Goal: Obtain resource: Obtain resource

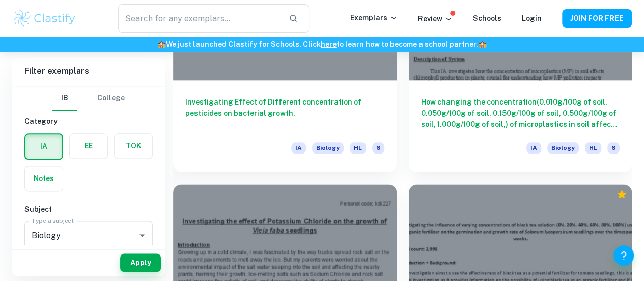
scroll to position [8320, 0]
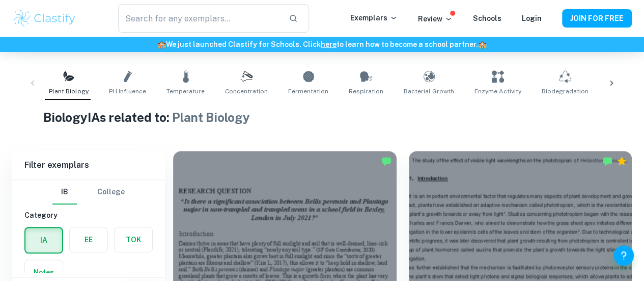
checkbox input "true"
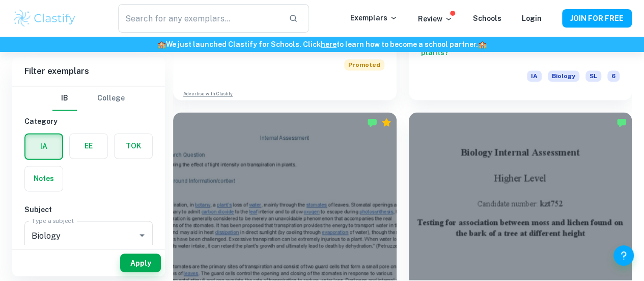
scroll to position [958, 0]
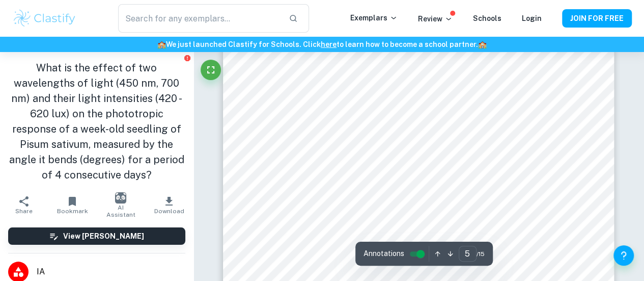
scroll to position [2538, 0]
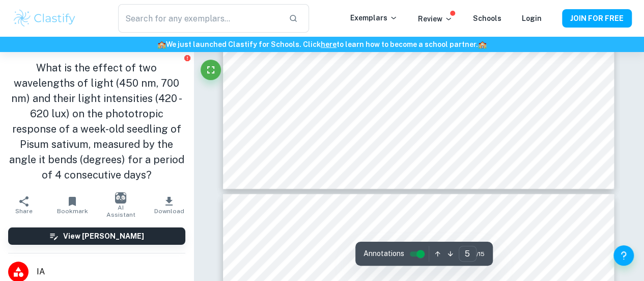
type input "6"
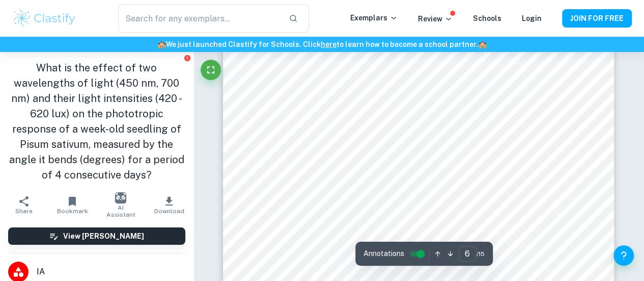
scroll to position [3108, 0]
click at [171, 207] on button "Download" at bounding box center [169, 205] width 48 height 29
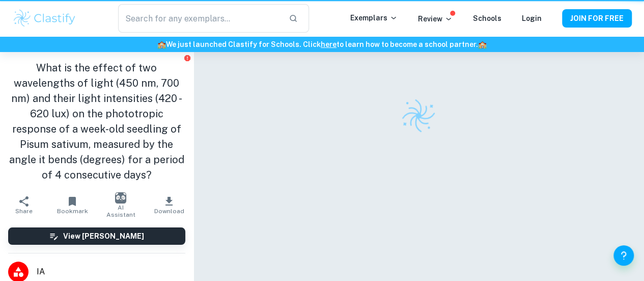
scroll to position [52, 0]
